Goal: Information Seeking & Learning: Learn about a topic

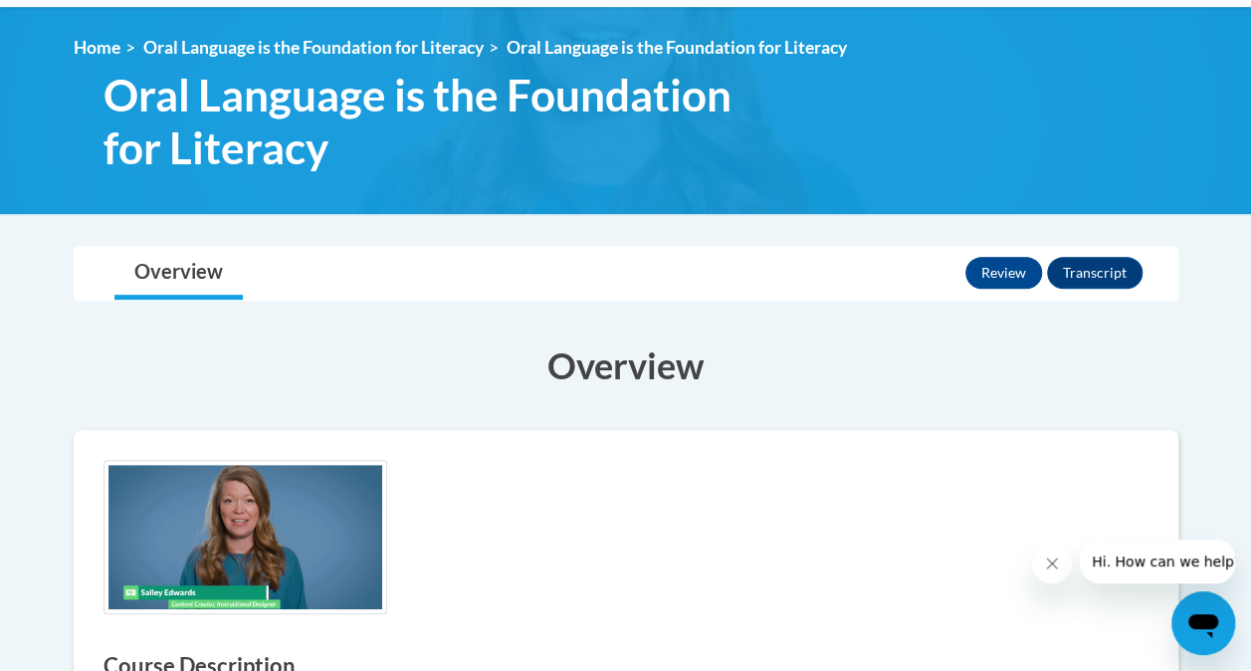
scroll to position [255, 0]
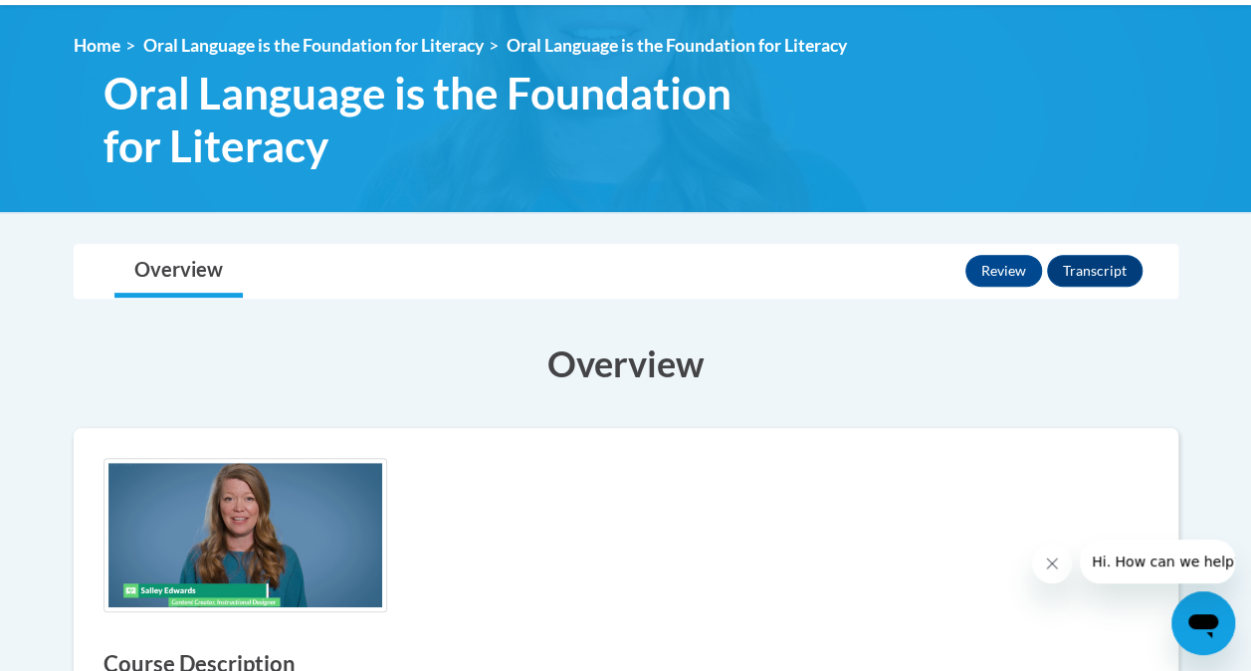
click at [689, 288] on div "Overview Lessons Review Transcript" at bounding box center [626, 271] width 1073 height 53
click at [217, 268] on link "Overview" at bounding box center [178, 271] width 128 height 53
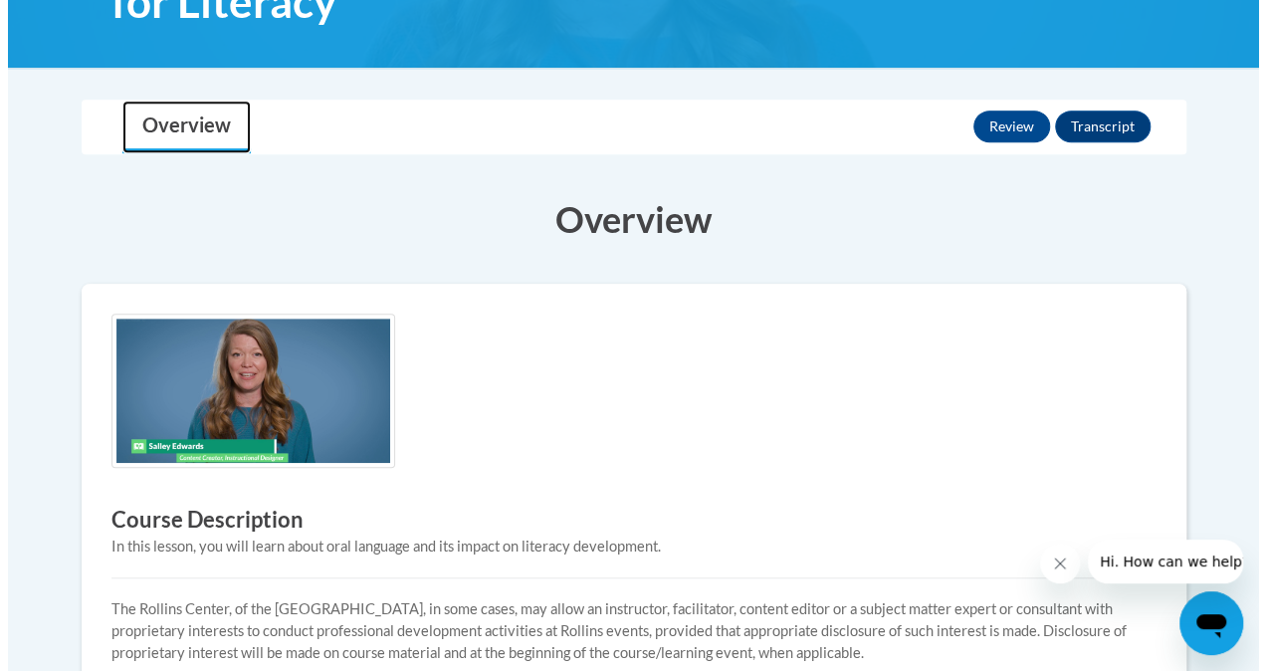
scroll to position [392, 0]
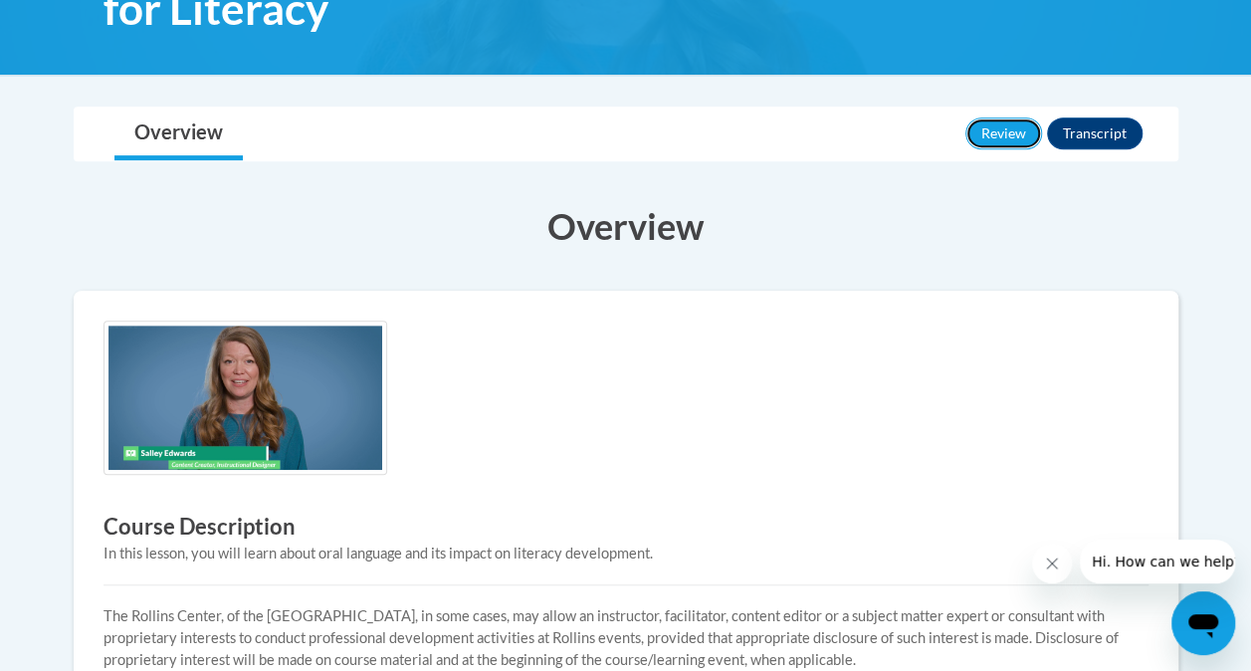
click at [1001, 128] on button "Review" at bounding box center [1004, 133] width 77 height 32
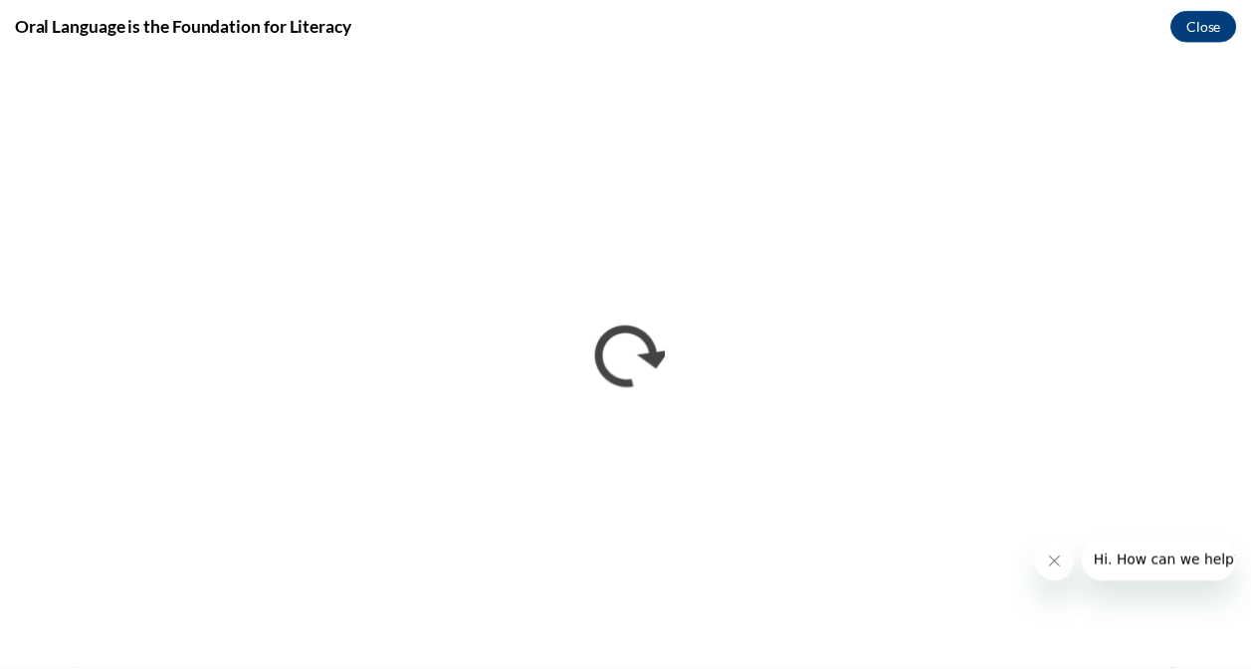
scroll to position [0, 0]
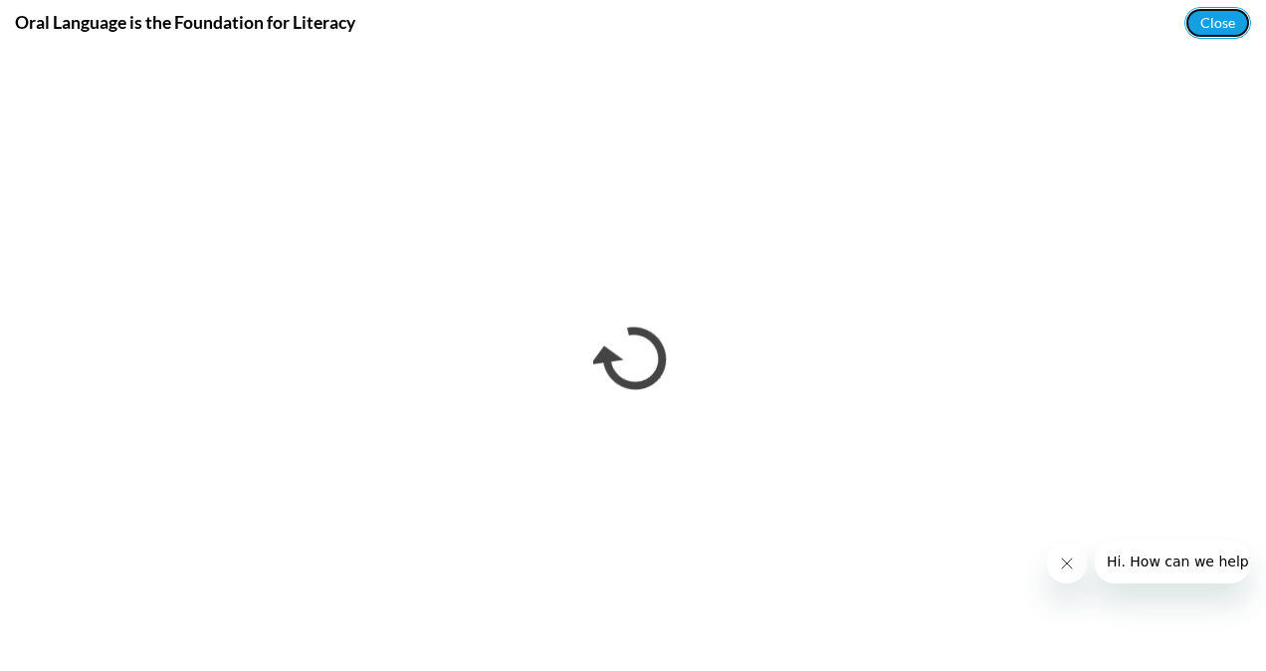
click at [1233, 15] on button "Close" at bounding box center [1218, 23] width 67 height 32
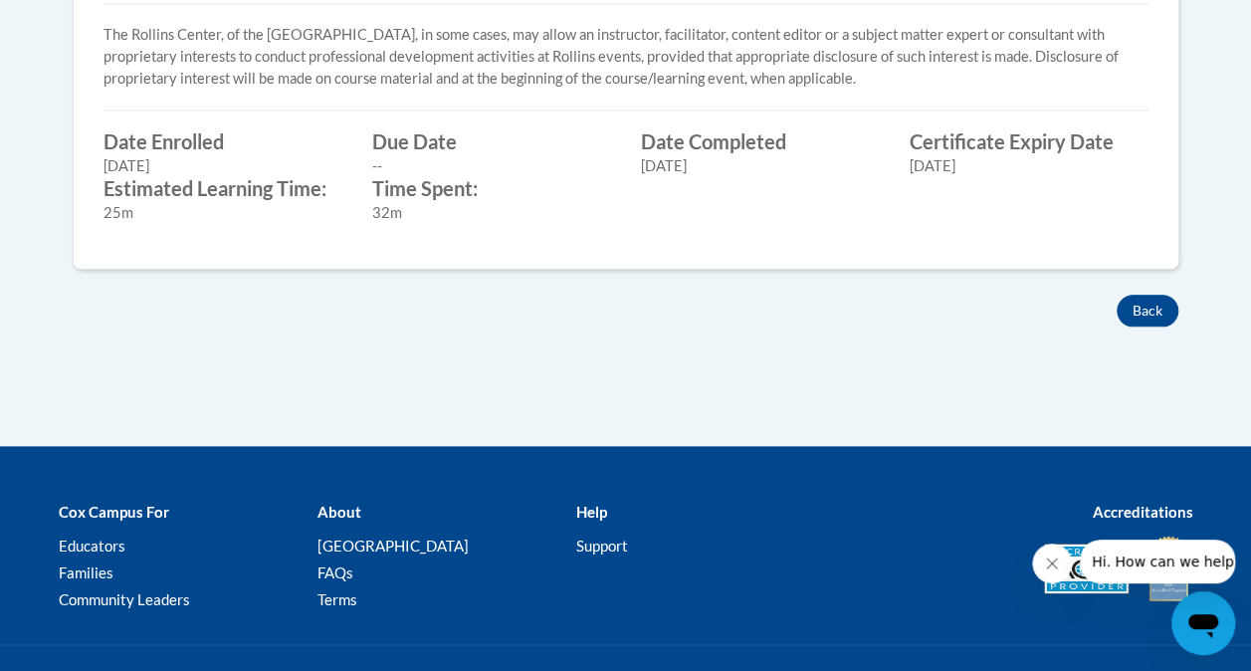
scroll to position [975, 0]
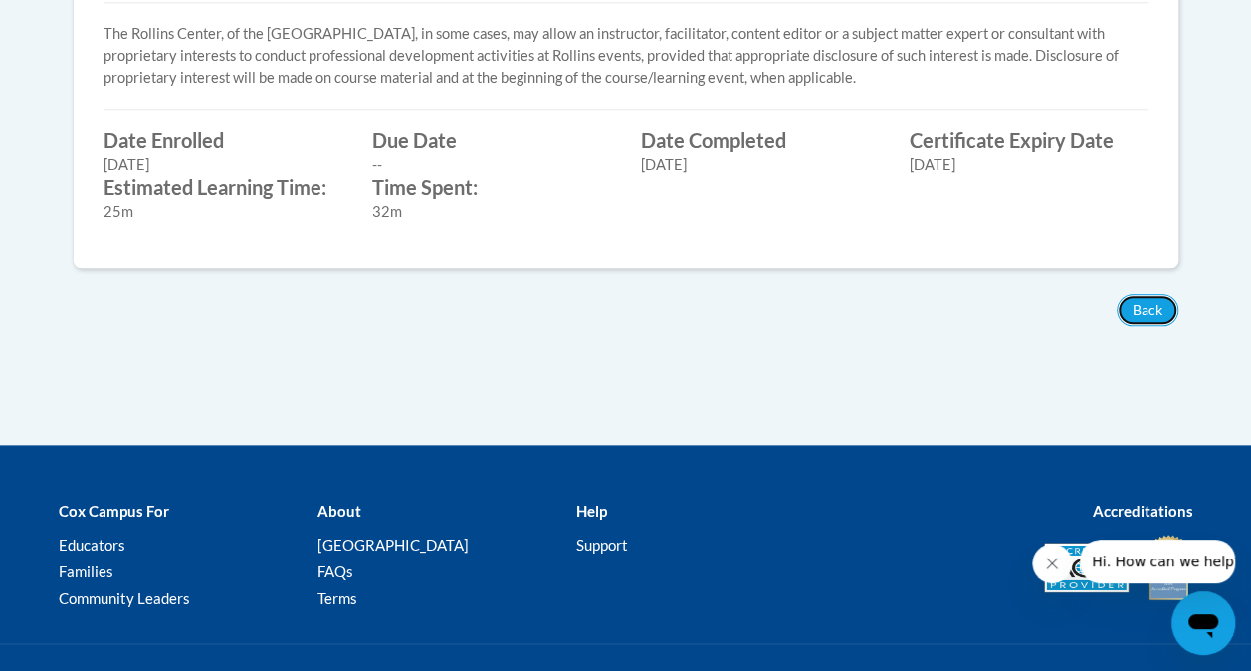
click at [1148, 300] on button "Back" at bounding box center [1148, 310] width 62 height 32
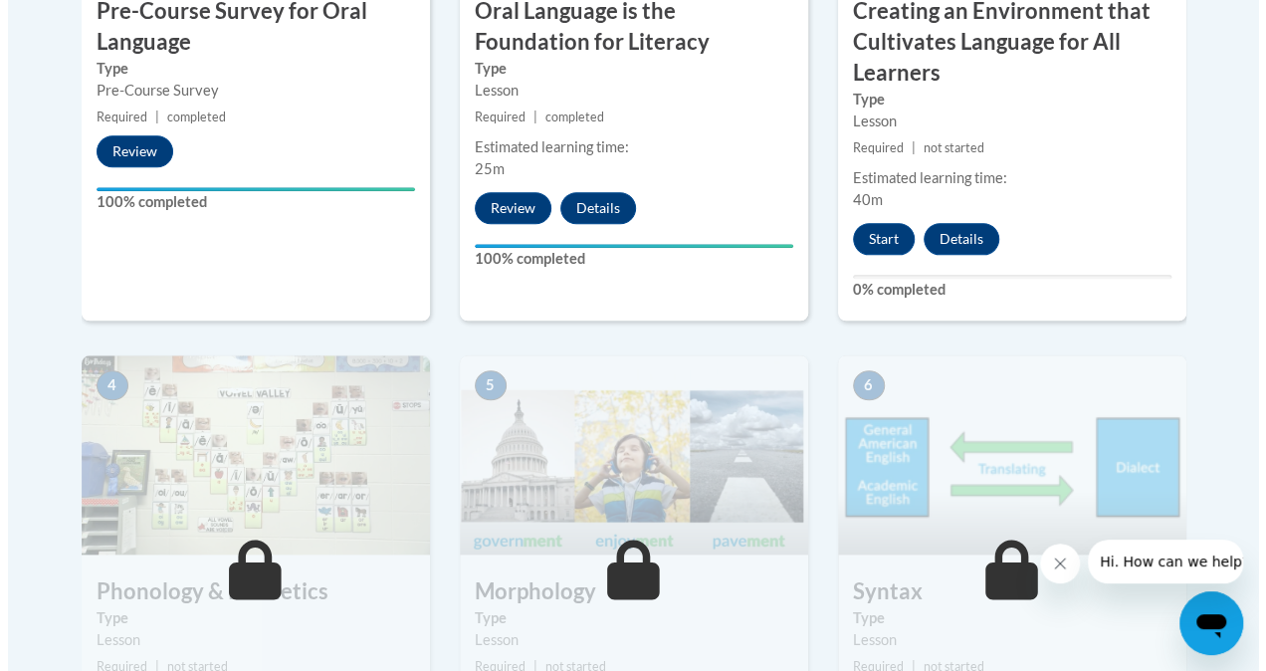
scroll to position [923, 0]
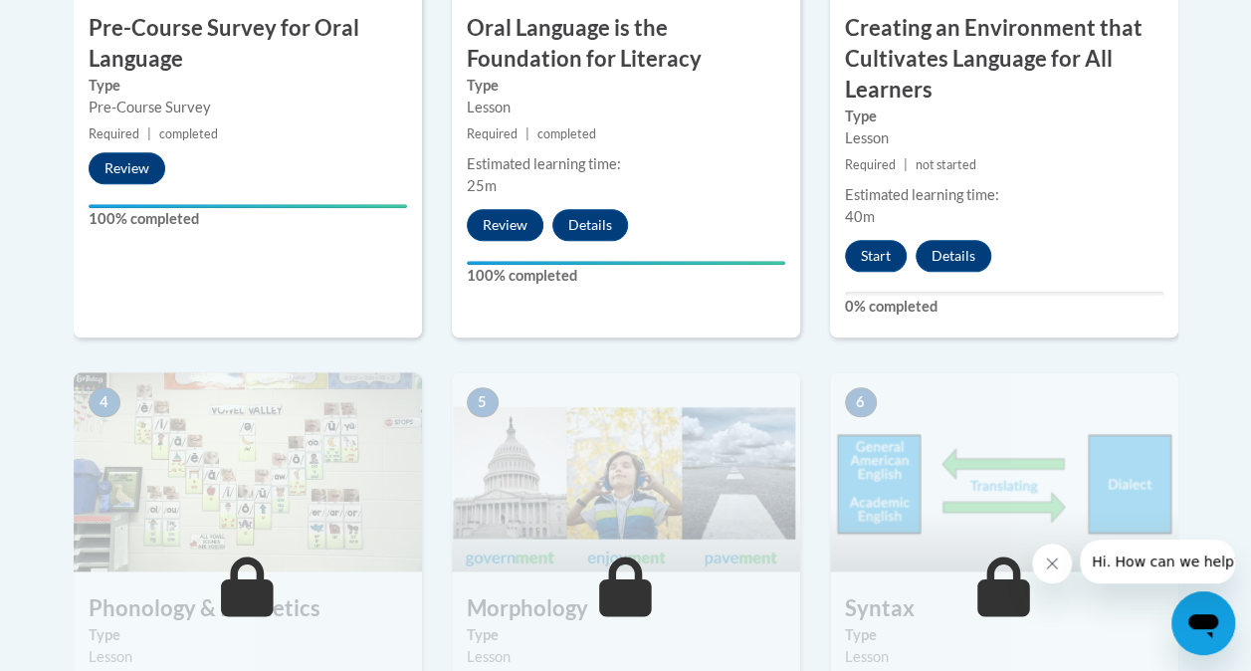
click at [868, 247] on button "Start" at bounding box center [876, 256] width 62 height 32
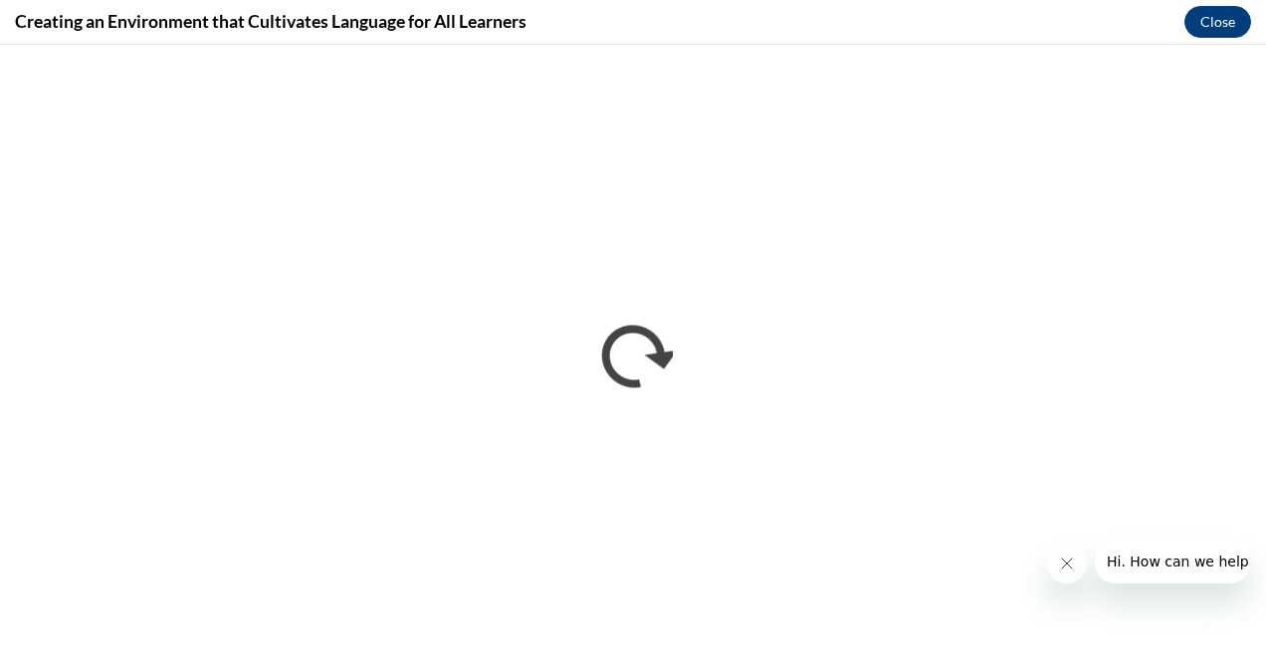
scroll to position [0, 0]
